Goal: Task Accomplishment & Management: Use online tool/utility

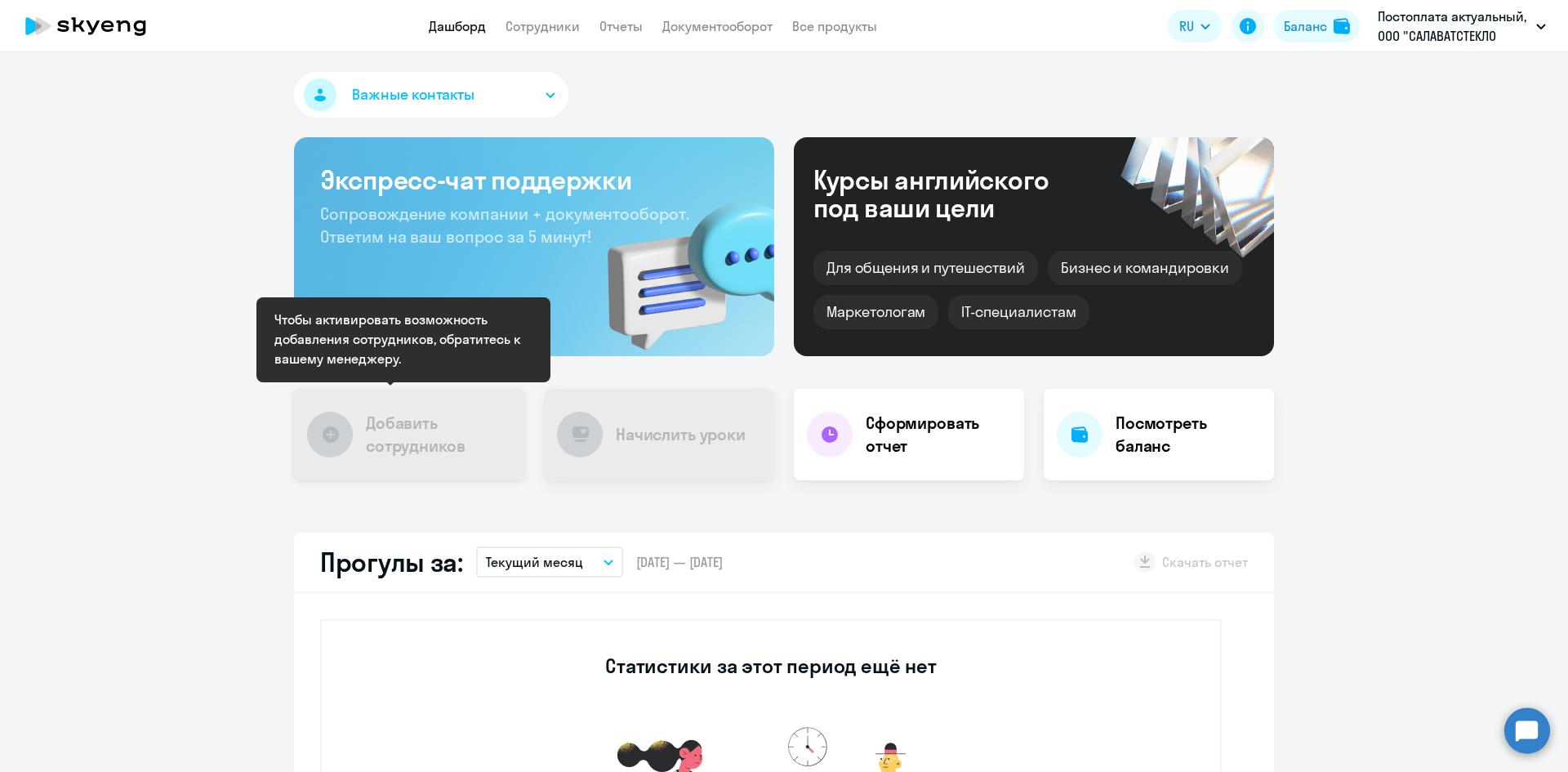
click at [394, 437] on h4 "Добавить сотрудников" at bounding box center [439, 434] width 146 height 46
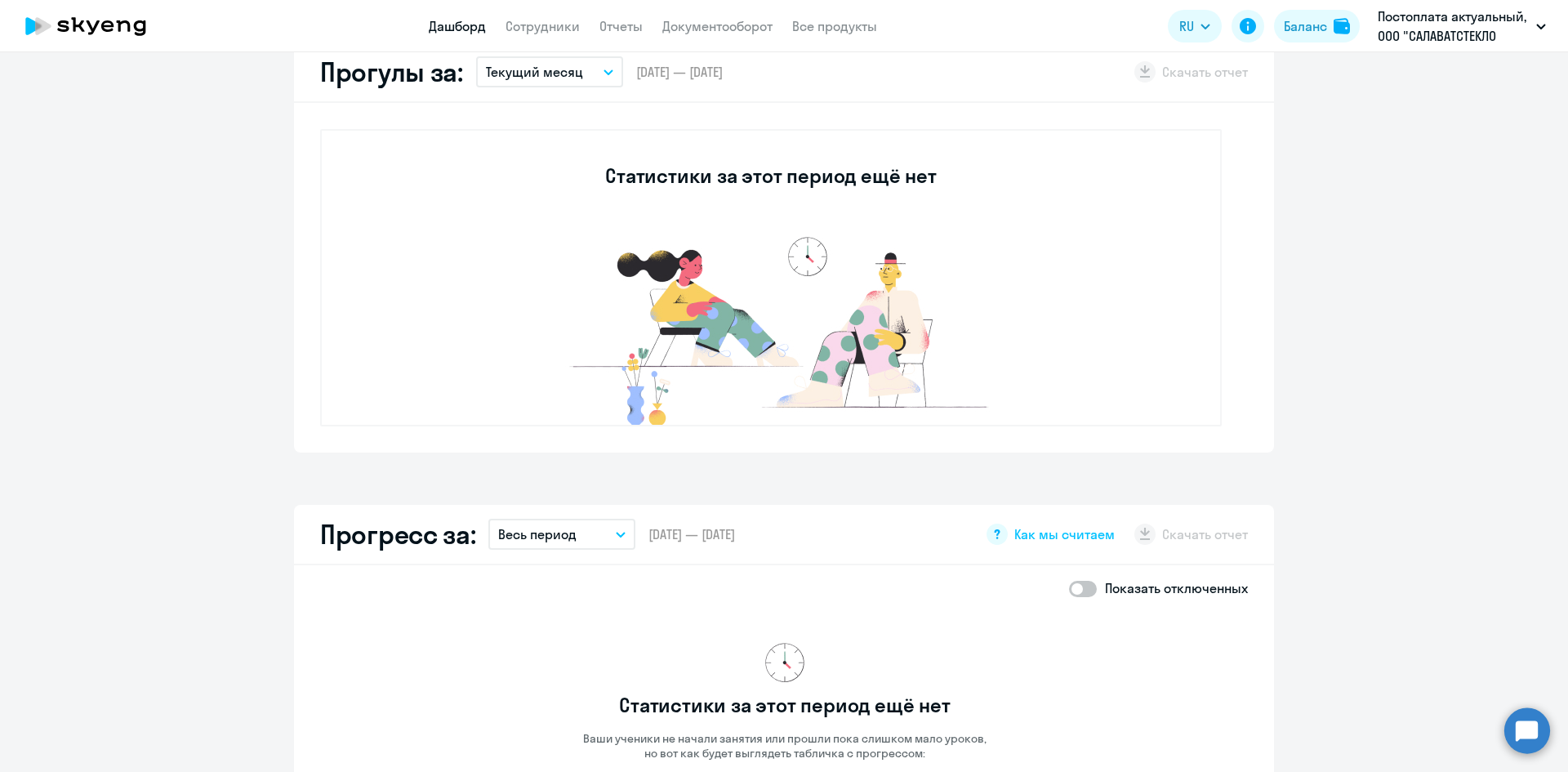
scroll to position [572, 0]
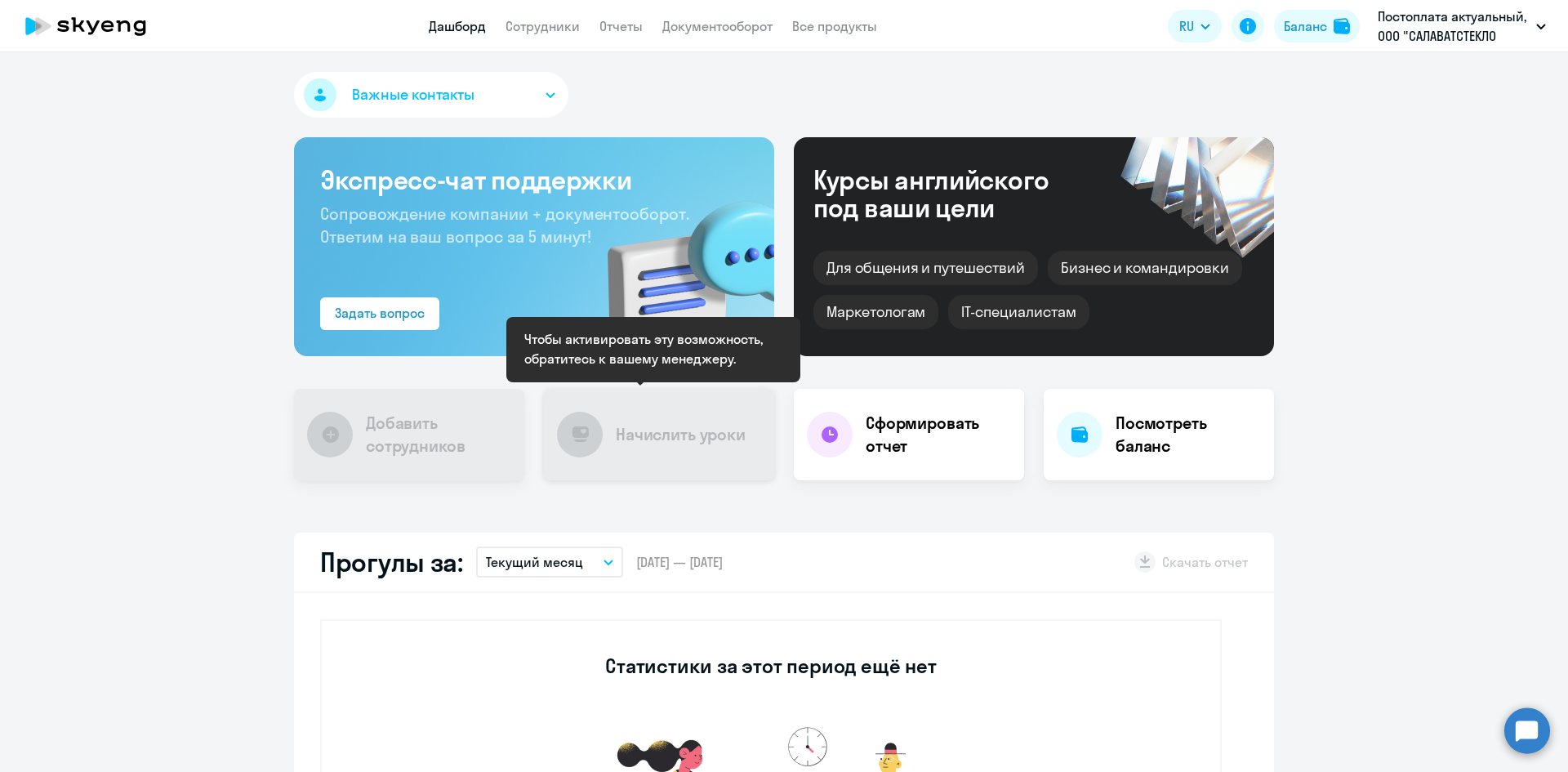
click at [621, 429] on h4 "Начислить уроки" at bounding box center [680, 434] width 130 height 23
click at [585, 429] on div at bounding box center [579, 434] width 46 height 46
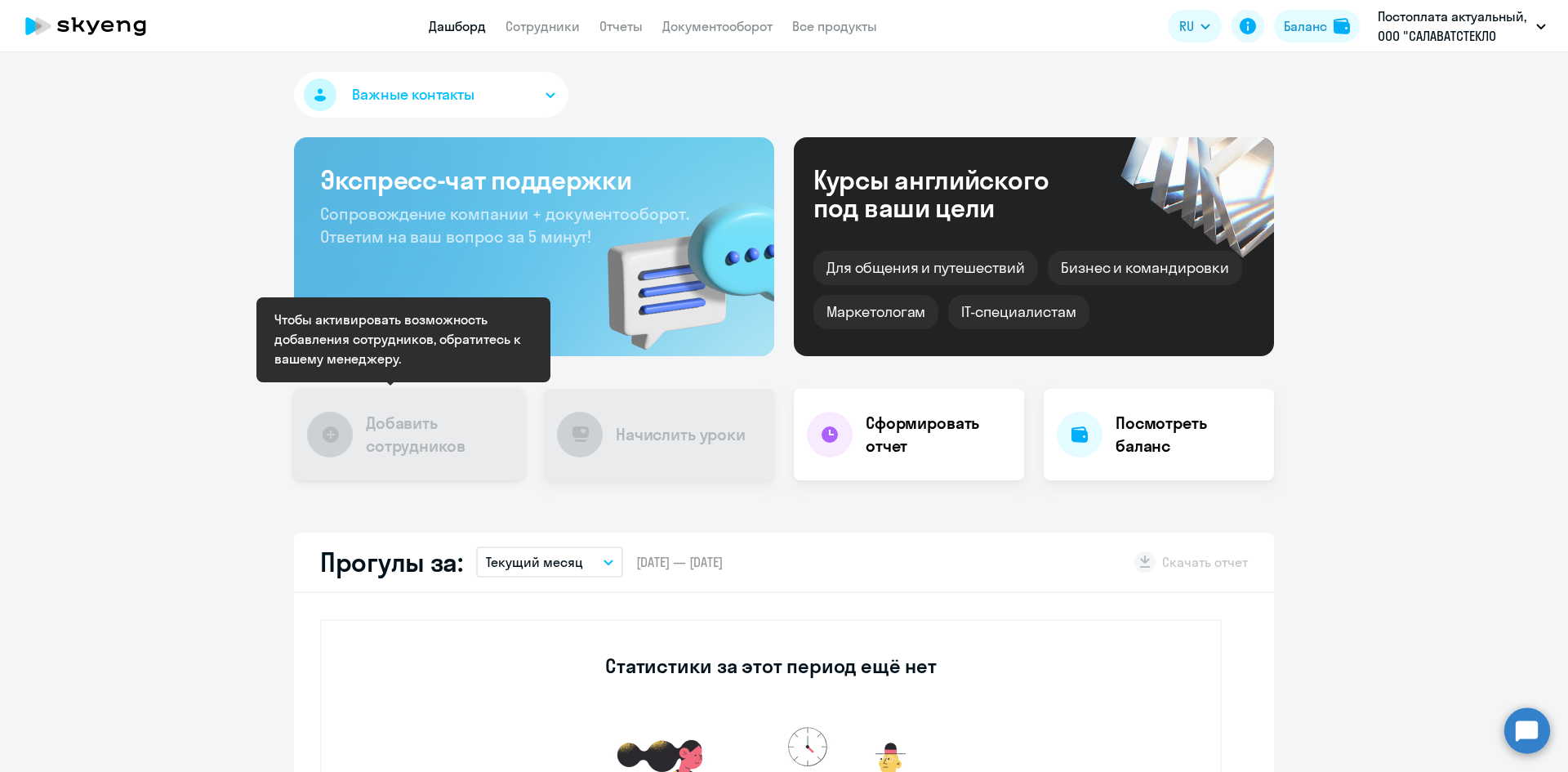
click at [376, 456] on h4 "Добавить сотрудников" at bounding box center [439, 434] width 146 height 46
click at [333, 431] on div at bounding box center [329, 434] width 46 height 46
click at [601, 442] on div "Начислить уроки" at bounding box center [659, 434] width 230 height 92
